Goal: Entertainment & Leisure: Consume media (video, audio)

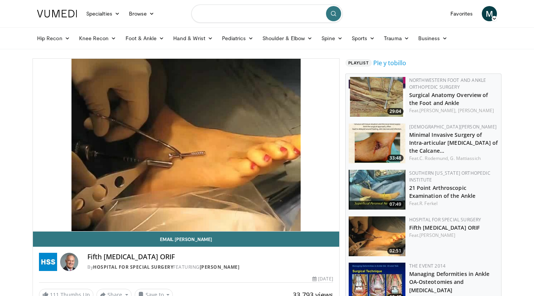
click at [237, 19] on input "Search topics, interventions" at bounding box center [266, 14] width 151 height 18
type input "**********"
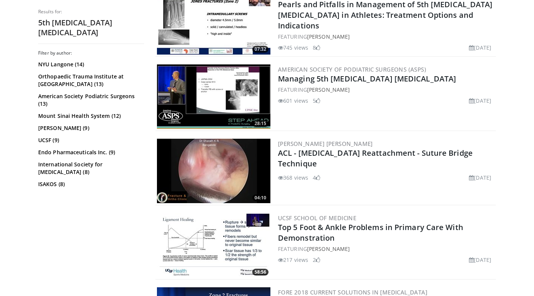
scroll to position [615, 0]
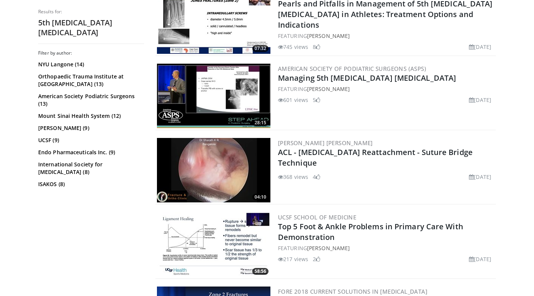
click at [229, 87] on img at bounding box center [214, 96] width 114 height 64
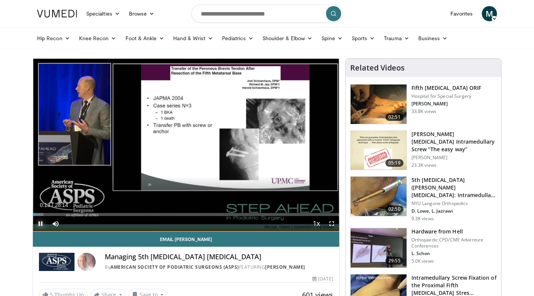
click at [40, 216] on span "Video Player" at bounding box center [40, 223] width 15 height 15
click at [43, 214] on div "Loaded : 3.51% 00:54 00:54" at bounding box center [186, 214] width 307 height 3
click at [41, 223] on span "Video Player" at bounding box center [40, 223] width 15 height 15
click at [52, 214] on div "Progress Bar" at bounding box center [52, 214] width 1 height 3
click at [56, 214] on div "Progress Bar" at bounding box center [56, 214] width 1 height 3
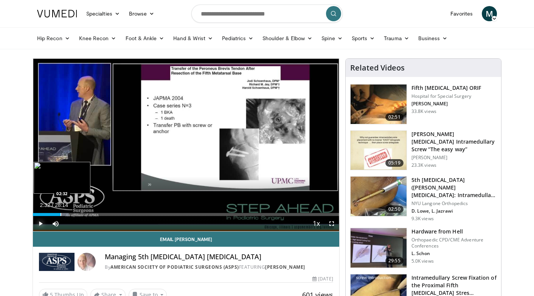
click at [61, 214] on div "Progress Bar" at bounding box center [61, 214] width 1 height 3
click at [65, 215] on div "Progress Bar" at bounding box center [65, 214] width 1 height 3
click at [71, 215] on div "Progress Bar" at bounding box center [71, 214] width 1 height 3
click at [81, 215] on div "Progress Bar" at bounding box center [81, 214] width 1 height 3
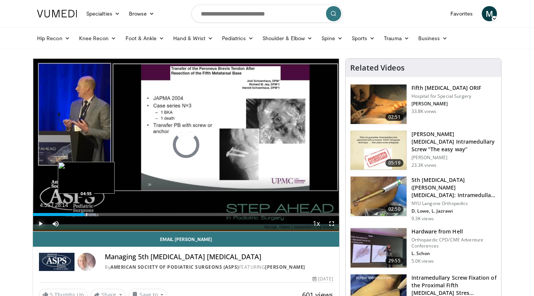
click at [86, 215] on div "Progress Bar" at bounding box center [86, 214] width 1 height 3
click at [92, 215] on div "Progress Bar" at bounding box center [92, 214] width 1 height 3
click at [99, 213] on div "Progress Bar" at bounding box center [99, 214] width 1 height 3
click at [107, 213] on div "Progress Bar" at bounding box center [107, 214] width 1 height 3
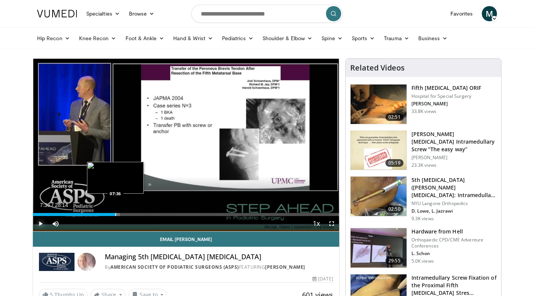
click at [115, 215] on div "Progress Bar" at bounding box center [115, 214] width 1 height 3
click at [118, 215] on div "Progress Bar" at bounding box center [118, 214] width 1 height 3
click at [123, 216] on div "Current Time 7:49 / Duration 28:14 Pause Skip Backward Skip Forward Mute Loaded…" at bounding box center [186, 223] width 307 height 15
click at [128, 214] on div "Progress Bar" at bounding box center [128, 214] width 1 height 3
click at [130, 214] on div "Progress Bar" at bounding box center [130, 214] width 1 height 3
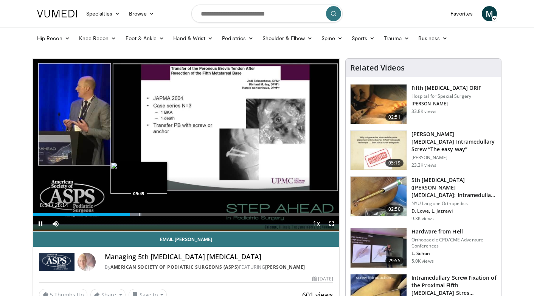
click at [139, 214] on div "Progress Bar" at bounding box center [139, 214] width 1 height 3
click at [147, 212] on div "Loaded : 36.28% 09:46 10:34" at bounding box center [186, 212] width 307 height 7
click at [155, 211] on div "Loaded : 40.38% 11:13 11:13" at bounding box center [186, 212] width 307 height 7
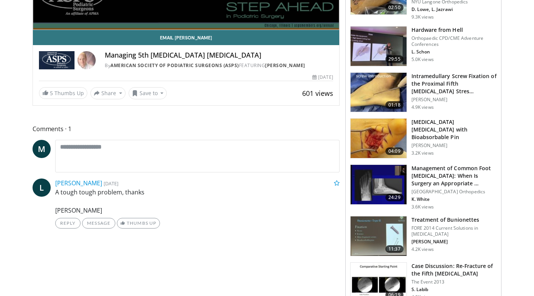
scroll to position [4, 0]
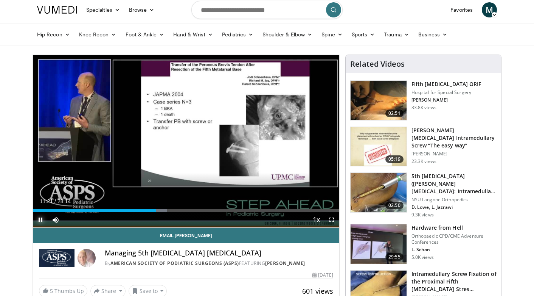
click at [42, 220] on span "Video Player" at bounding box center [40, 219] width 15 height 15
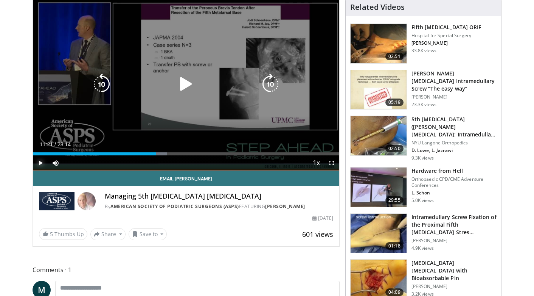
scroll to position [78, 0]
